Goal: Task Accomplishment & Management: Complete application form

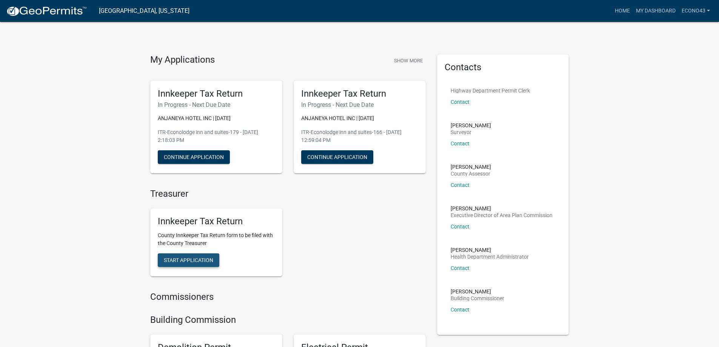
click at [194, 261] on span "Start Application" at bounding box center [188, 260] width 49 height 6
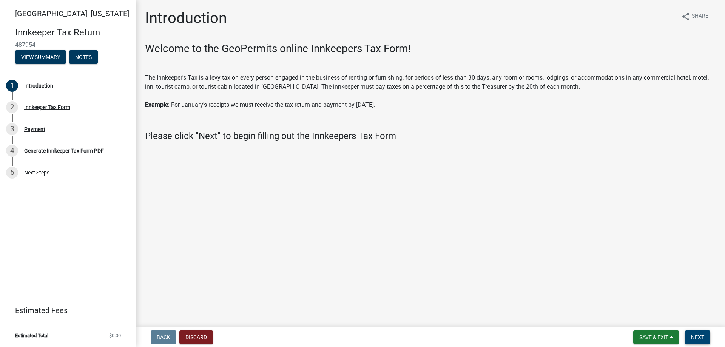
click at [702, 337] on span "Next" at bounding box center [697, 337] width 13 height 6
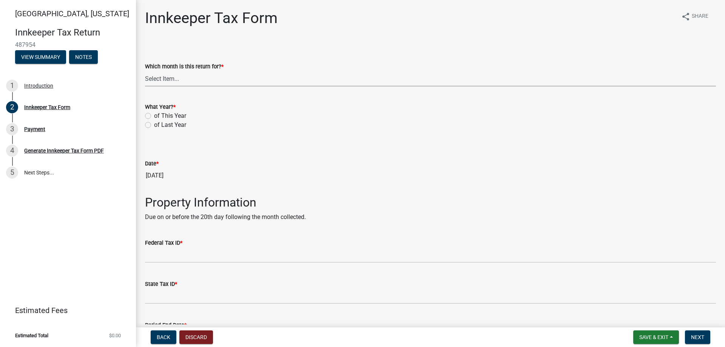
click at [203, 81] on select "Select Item... January February March April May June July August September Octo…" at bounding box center [430, 78] width 571 height 15
click at [145, 71] on select "Select Item... January February March April May June July August September Octo…" at bounding box center [430, 78] width 571 height 15
select select "8a1939b9-9521-4783-9b8a-c5fa7938eaf8"
click at [154, 115] on label "of This Year" at bounding box center [170, 115] width 32 height 9
click at [154, 115] on input "of This Year" at bounding box center [156, 113] width 5 height 5
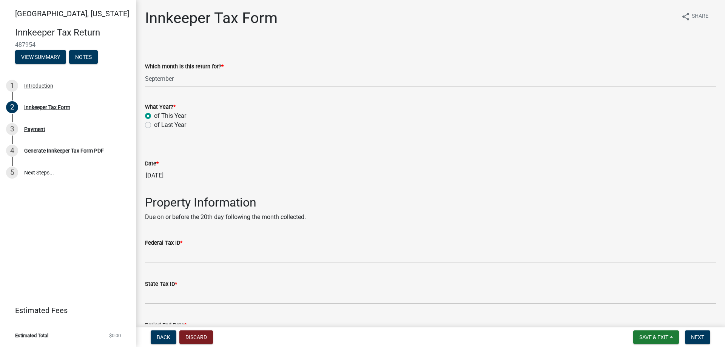
radio input "true"
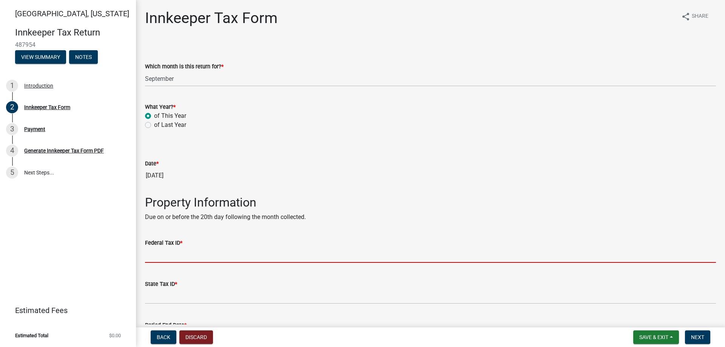
click at [179, 254] on input "Federal Tax ID *" at bounding box center [430, 254] width 571 height 15
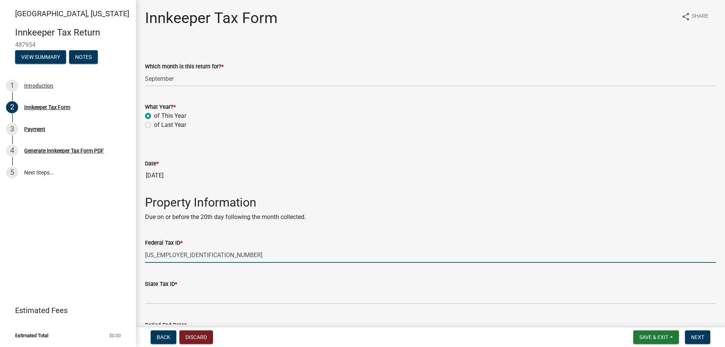
type input "[US_EMPLOYER_IDENTIFICATION_NUMBER]"
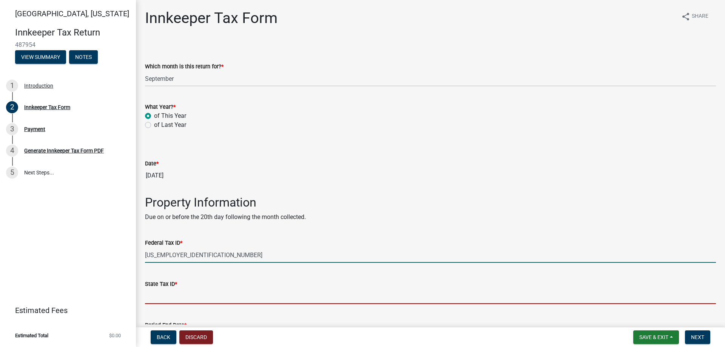
click at [172, 295] on input "State Tax ID *" at bounding box center [430, 295] width 571 height 15
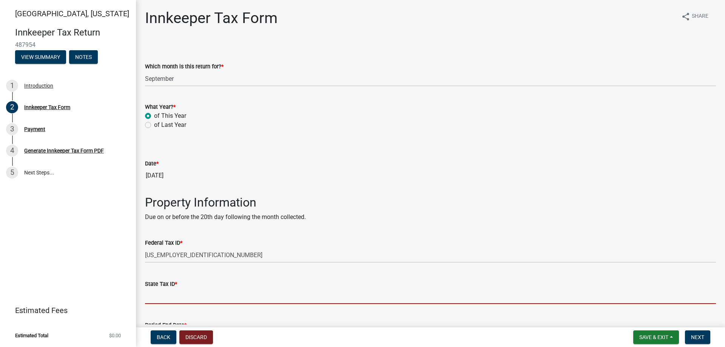
click at [172, 295] on input "State Tax ID *" at bounding box center [430, 295] width 571 height 15
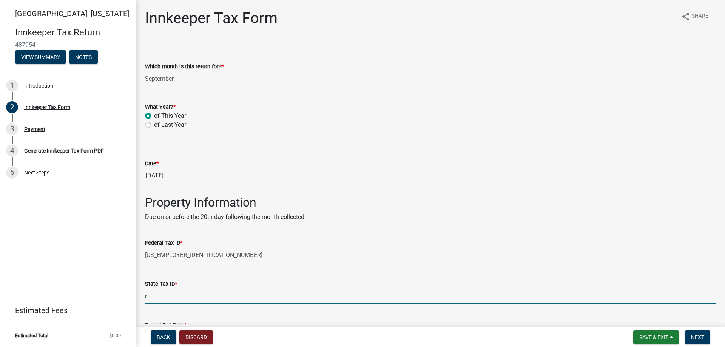
type input "RST-0006989858"
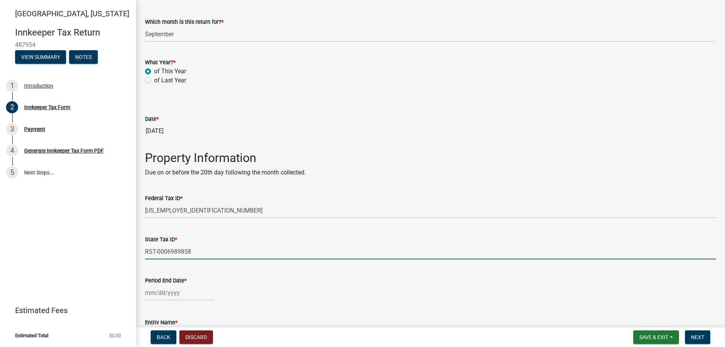
scroll to position [113, 0]
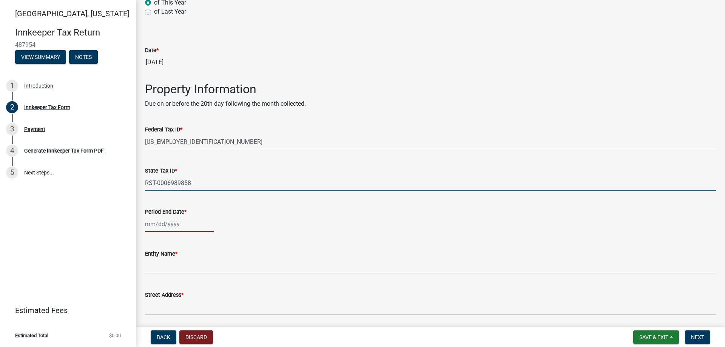
click at [188, 226] on div at bounding box center [179, 223] width 69 height 15
select select "10"
select select "2025"
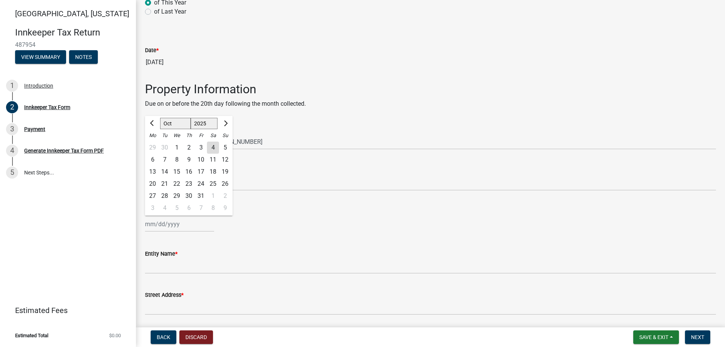
click at [166, 146] on div "30" at bounding box center [165, 148] width 12 height 12
type input "[DATE]"
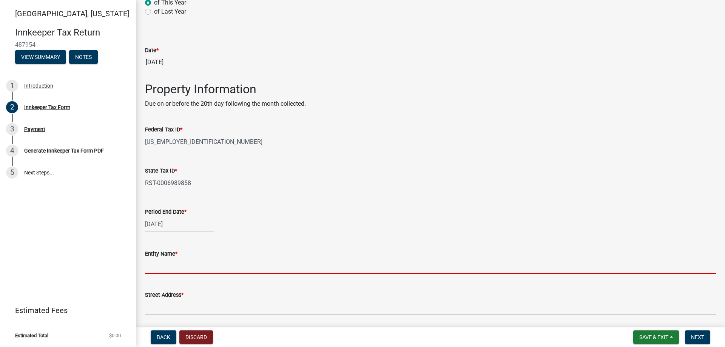
click at [175, 265] on input "Entity Name *" at bounding box center [430, 265] width 571 height 15
type input "ANJANEYA HOTEL INC"
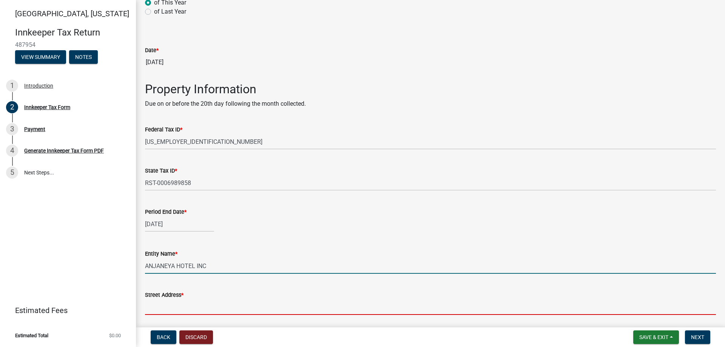
click at [186, 306] on input "Street Address *" at bounding box center [430, 306] width 571 height 15
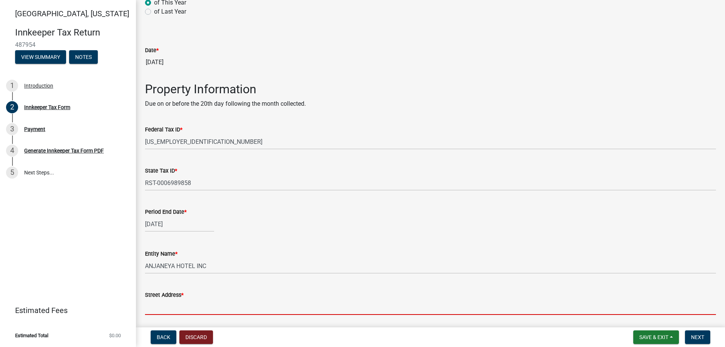
type input "[STREET_ADDRESS]"
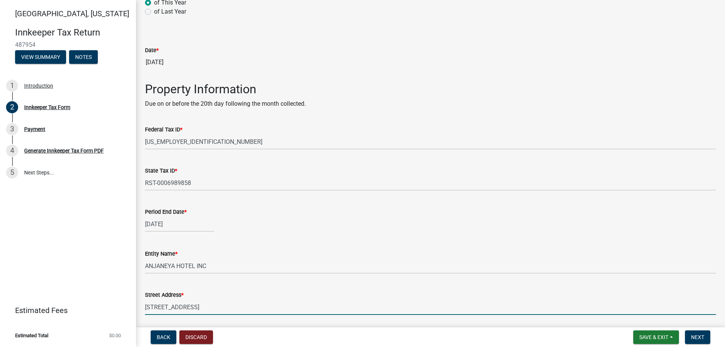
type input "lafayette"
type input "IN"
type input "47905"
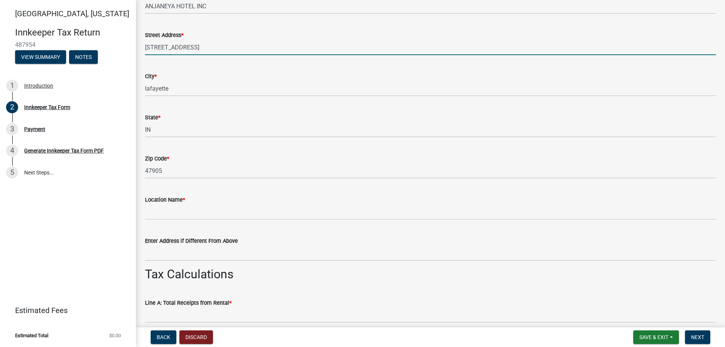
scroll to position [415, 0]
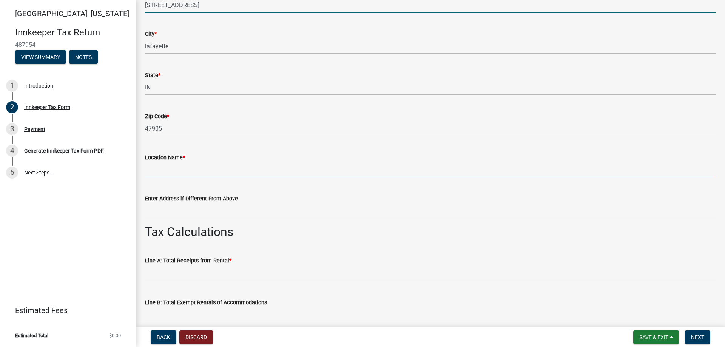
click at [172, 174] on input "Location Name *" at bounding box center [430, 169] width 571 height 15
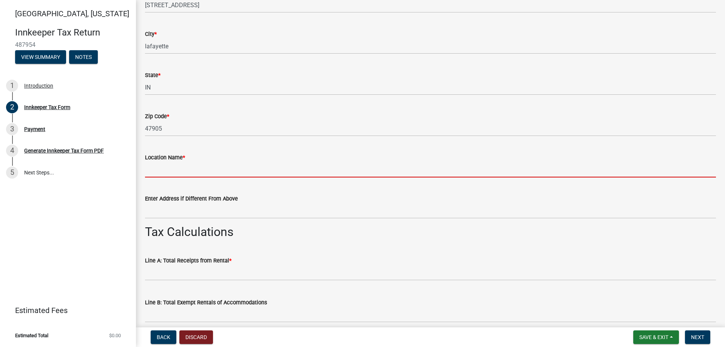
type input "Econolodge inn and suites"
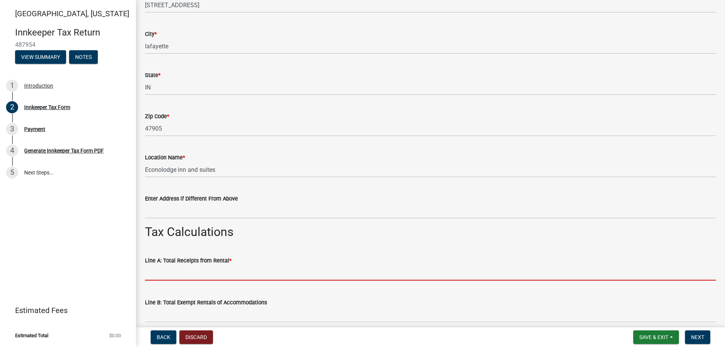
click at [189, 273] on input "text" at bounding box center [430, 272] width 571 height 15
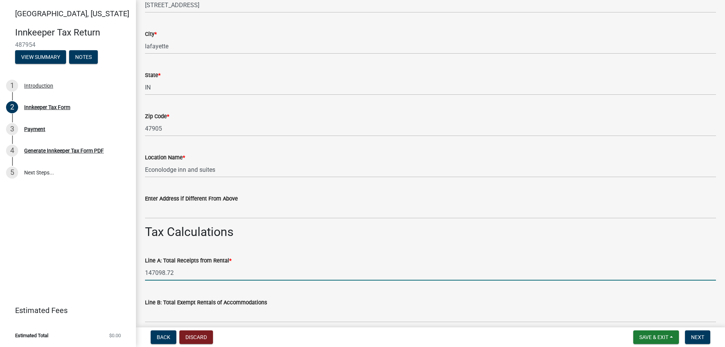
type input "147098.72"
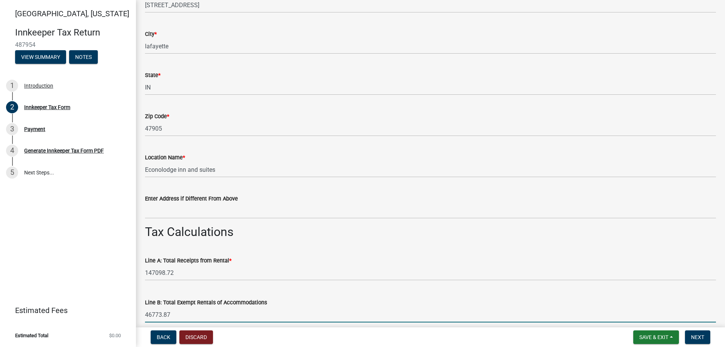
scroll to position [528, 0]
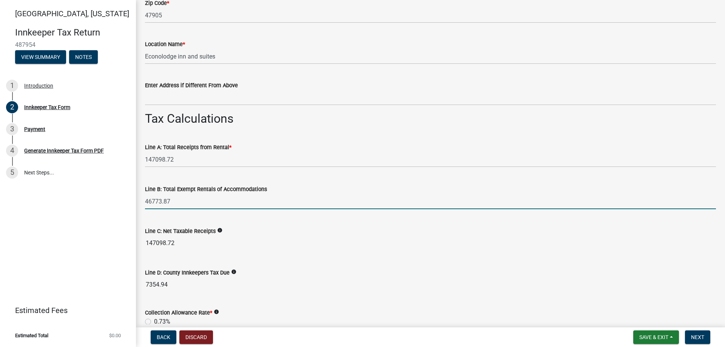
type input "46773.87"
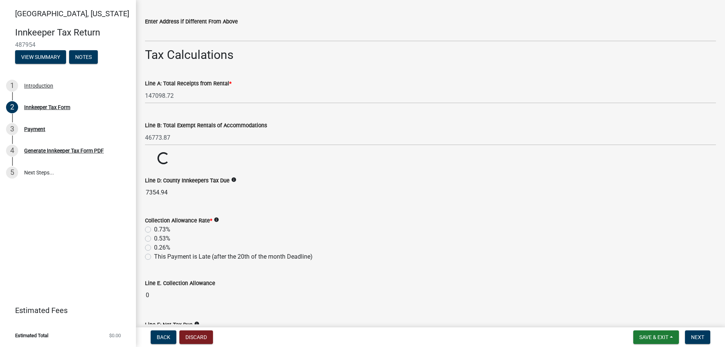
scroll to position [604, 0]
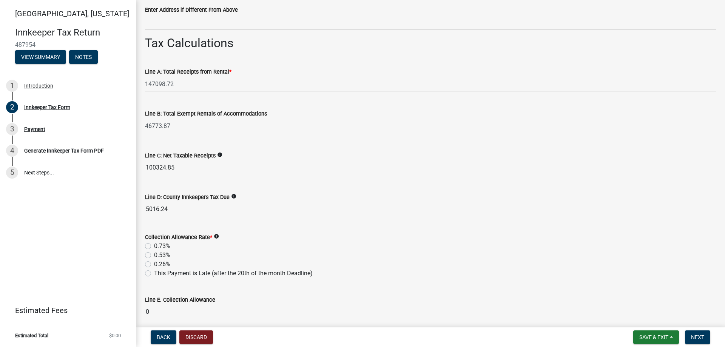
click at [154, 253] on label "0.53%" at bounding box center [162, 255] width 16 height 9
click at [154, 253] on input "0.53%" at bounding box center [156, 253] width 5 height 5
radio input "true"
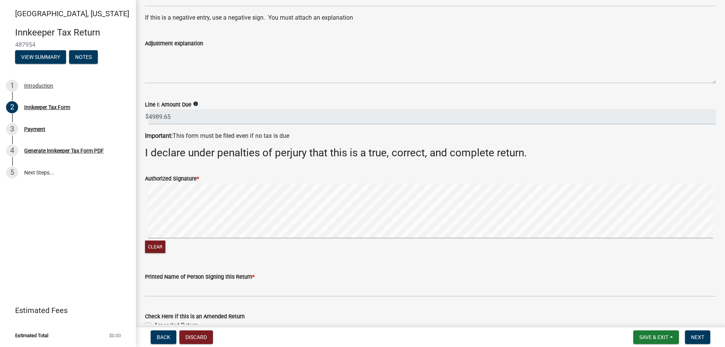
scroll to position [1132, 0]
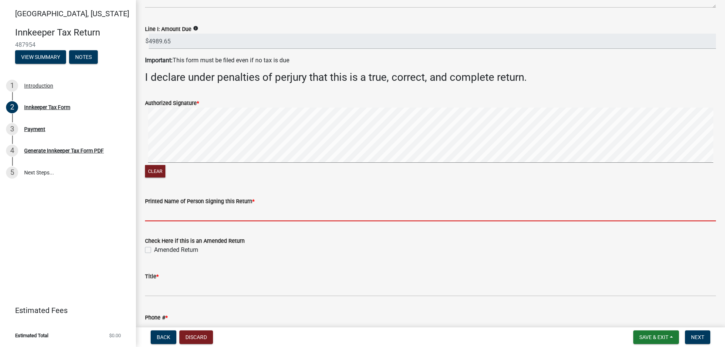
click at [211, 214] on input "Printed Name of Person Signing this Return *" at bounding box center [430, 213] width 571 height 15
type input "[PERSON_NAME]"
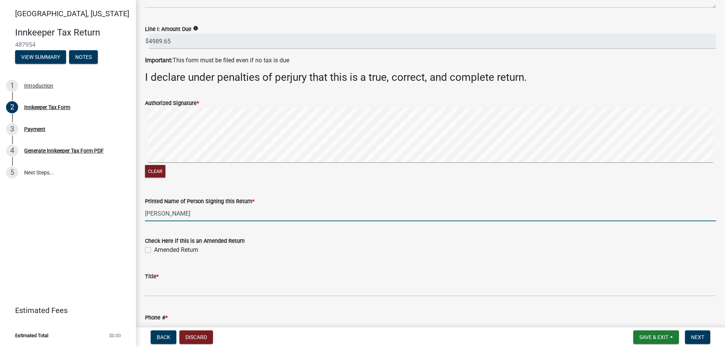
type input "8042454607"
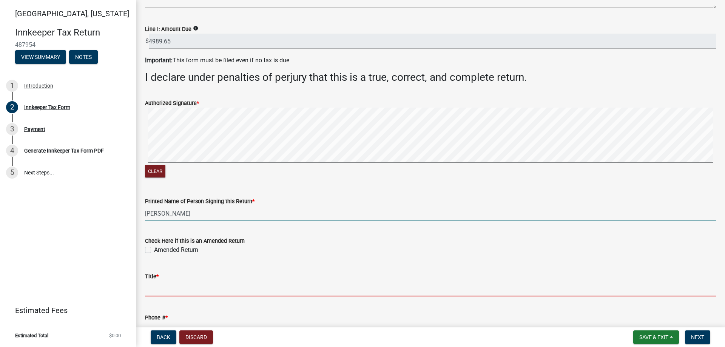
click at [161, 293] on input "Title *" at bounding box center [430, 288] width 571 height 15
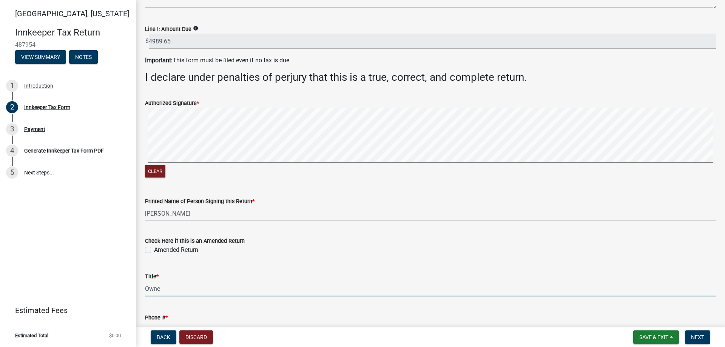
type input "Owner"
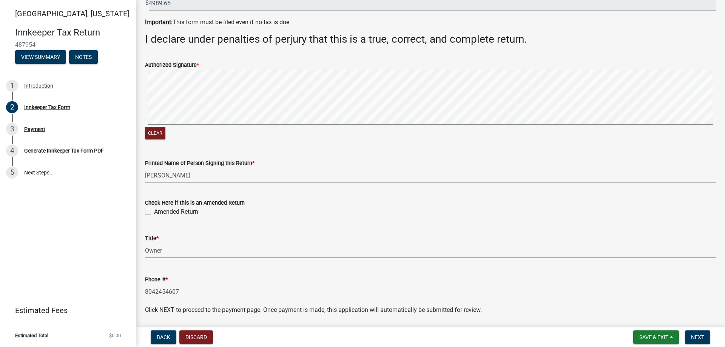
scroll to position [1196, 0]
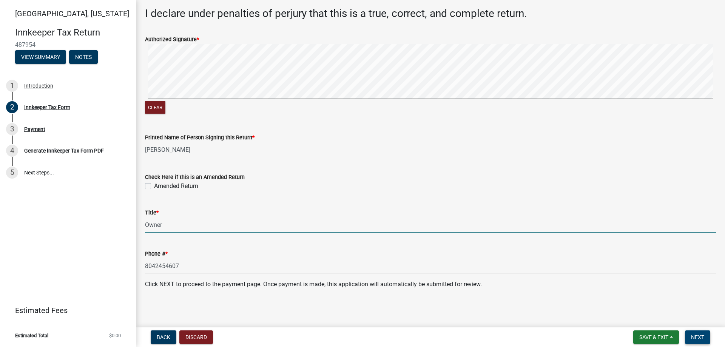
click at [696, 335] on span "Next" at bounding box center [697, 337] width 13 height 6
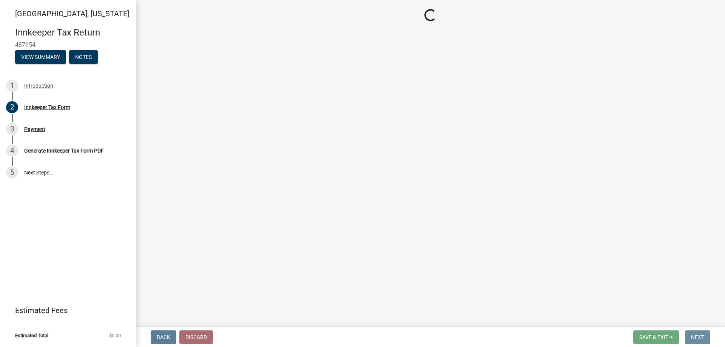
scroll to position [0, 0]
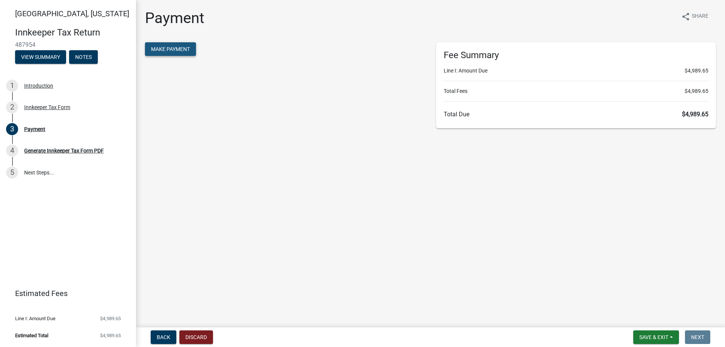
click at [181, 50] on span "Make Payment" at bounding box center [170, 49] width 39 height 6
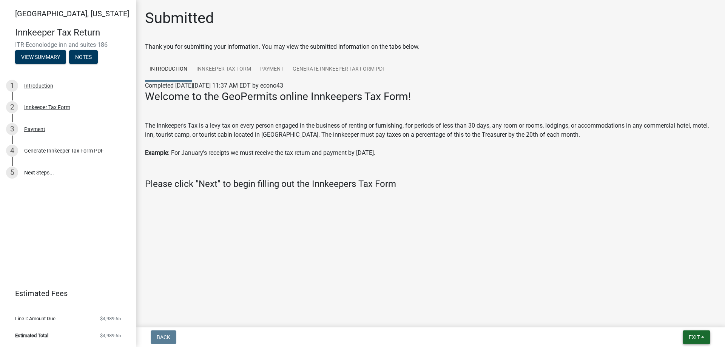
click at [690, 334] on span "Exit" at bounding box center [693, 337] width 11 height 6
click at [681, 316] on button "Save & Exit" at bounding box center [680, 317] width 60 height 18
